Goal: Transaction & Acquisition: Subscribe to service/newsletter

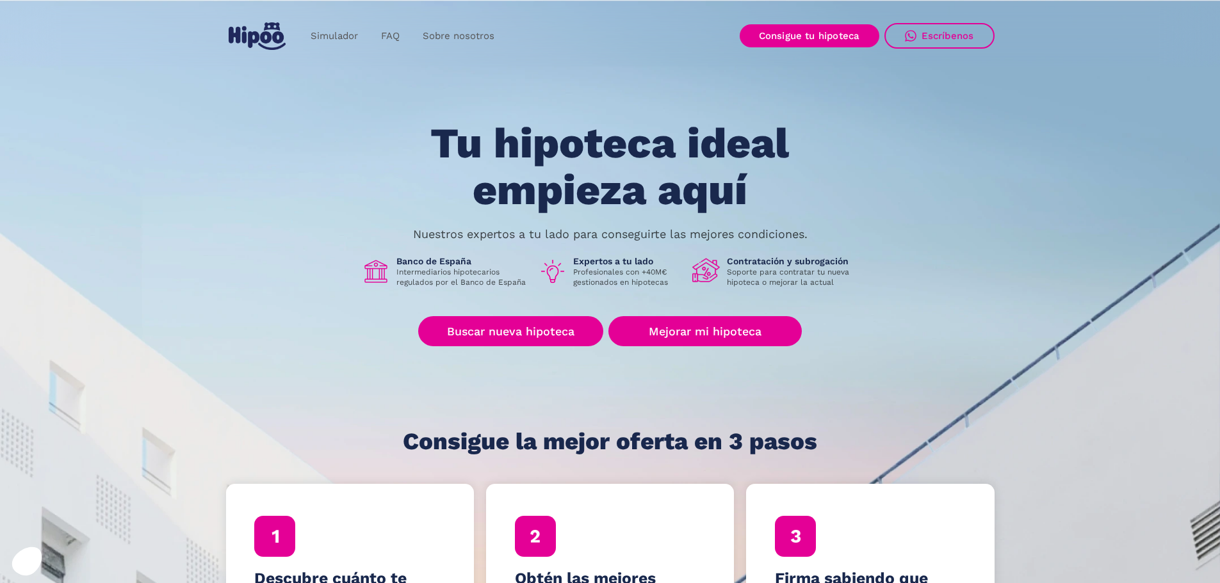
scroll to position [1, 0]
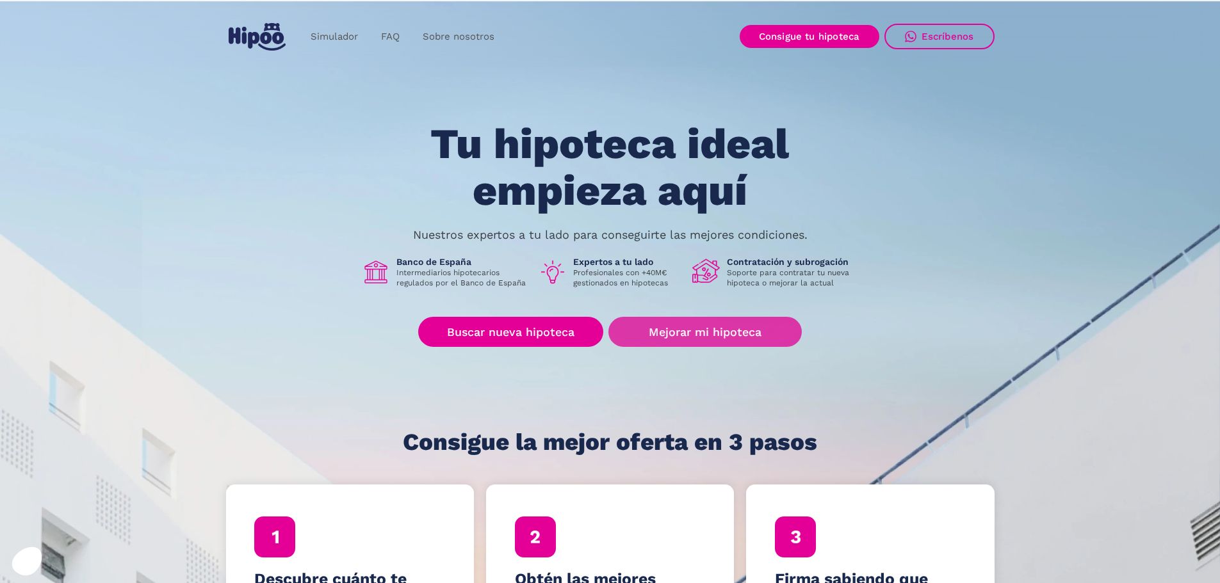
click at [753, 334] on link "Mejorar mi hipoteca" at bounding box center [704, 332] width 193 height 30
